Goal: Task Accomplishment & Management: Manage account settings

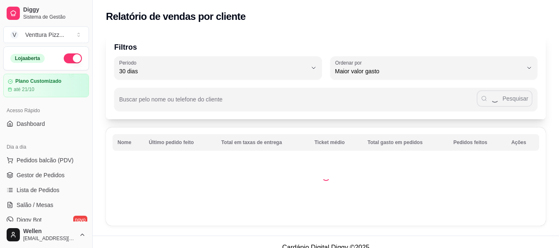
select select "30"
select select "HIGHEST_TOTAL_SPENT_WITH_ORDERS"
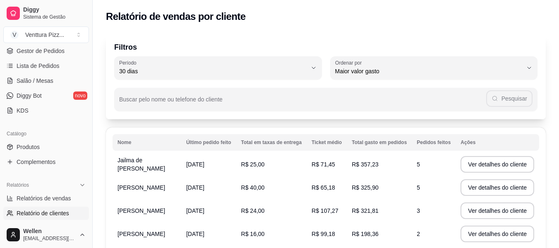
drag, startPoint x: 256, startPoint y: 129, endPoint x: 187, endPoint y: 115, distance: 71.0
click at [187, 115] on div "Filtros 30 Período Hoje Ontem 7 dias 15 dias 30 dias 45 dias 60 dias Período 30…" at bounding box center [326, 76] width 440 height 86
click at [63, 192] on link "Relatórios de vendas" at bounding box center [46, 198] width 86 height 13
select select "ALL"
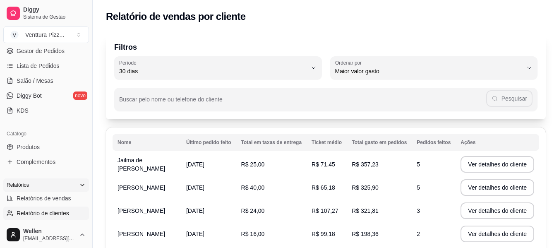
select select "0"
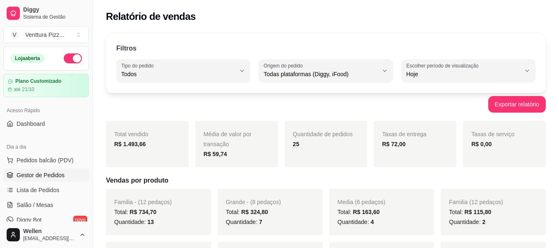
click at [45, 176] on span "Gestor de Pedidos" at bounding box center [41, 175] width 48 height 8
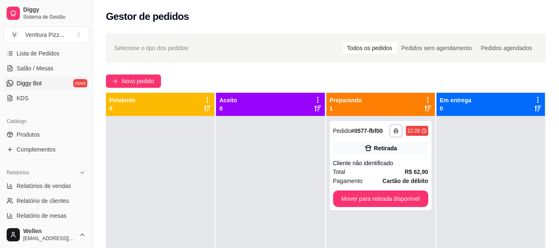
scroll to position [165, 0]
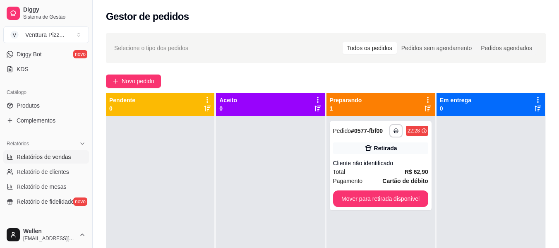
click at [55, 160] on span "Relatórios de vendas" at bounding box center [44, 157] width 55 height 8
click at [56, 158] on span "Relatórios de vendas" at bounding box center [44, 157] width 55 height 8
click at [50, 171] on span "Relatório de clientes" at bounding box center [43, 172] width 53 height 8
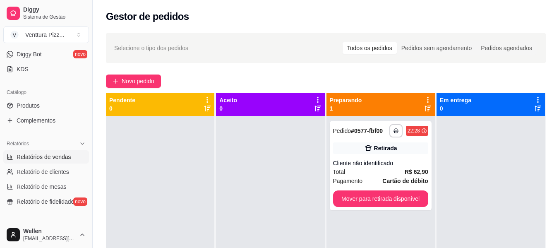
click at [50, 159] on span "Relatórios de vendas" at bounding box center [44, 157] width 55 height 8
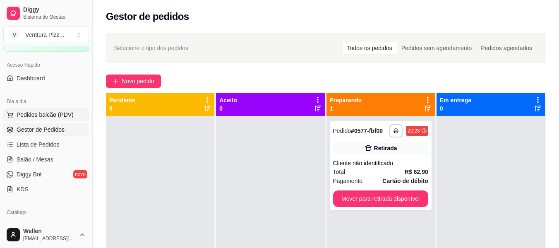
scroll to position [0, 0]
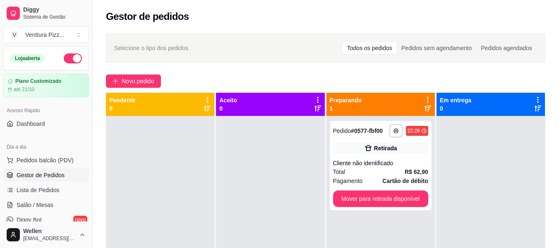
click at [64, 170] on link "Gestor de Pedidos" at bounding box center [46, 174] width 86 height 13
